Goal: Task Accomplishment & Management: Manage account settings

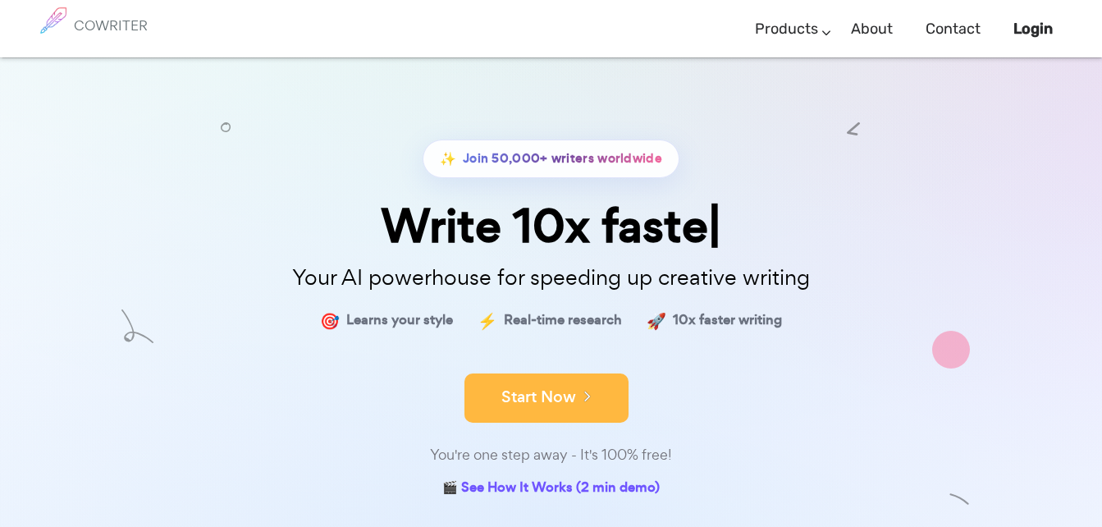
click at [523, 393] on button "Start Now" at bounding box center [546, 397] width 164 height 49
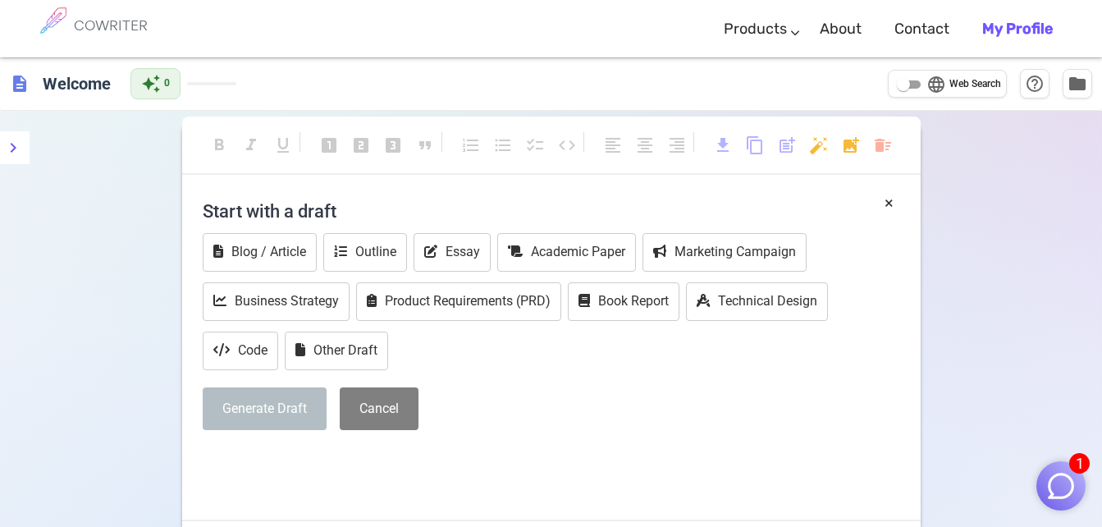
click at [1019, 14] on link "My Profile" at bounding box center [1017, 29] width 71 height 48
click at [1030, 30] on b "My Profile" at bounding box center [1017, 29] width 71 height 18
